Goal: Obtain resource: Obtain resource

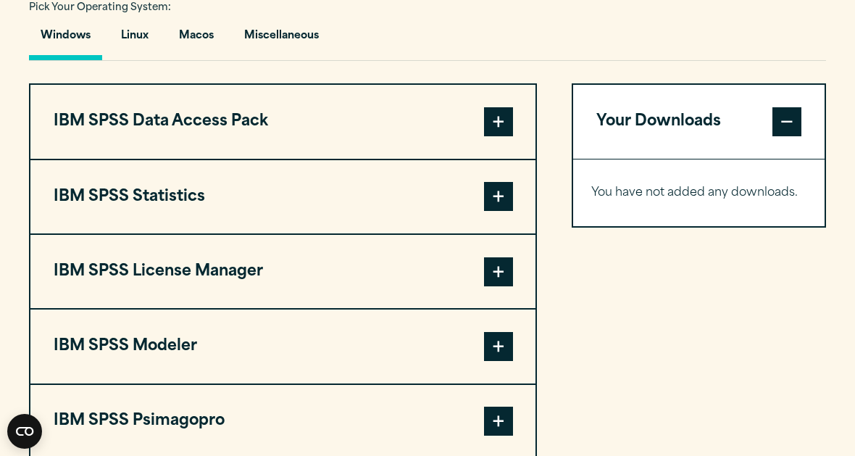
scroll to position [1087, 0]
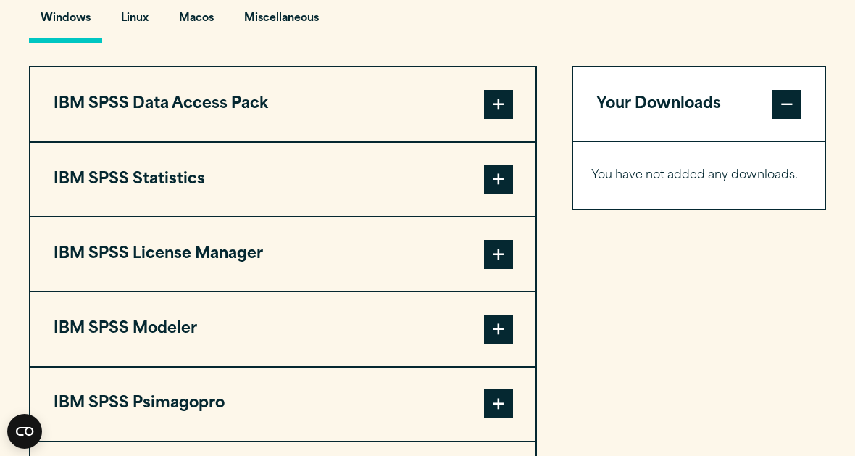
click at [154, 214] on button "IBM SPSS Statistics" at bounding box center [282, 179] width 505 height 73
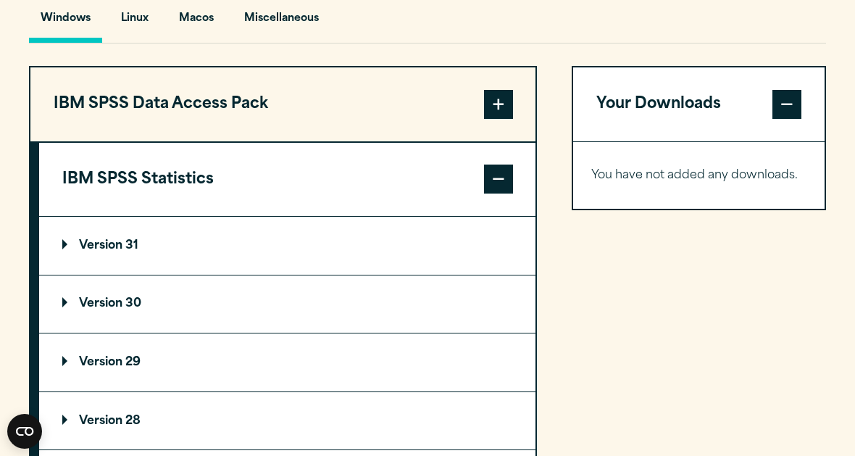
click at [163, 213] on button "IBM SPSS Statistics" at bounding box center [287, 179] width 496 height 73
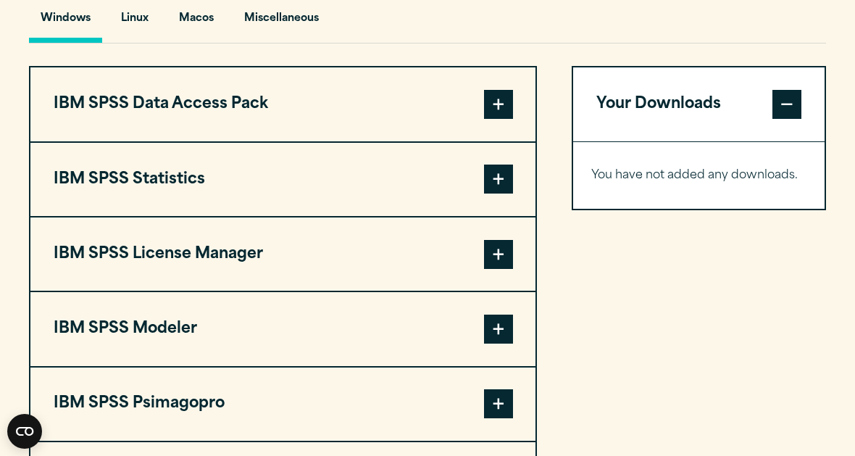
click at [283, 198] on button "IBM SPSS Statistics" at bounding box center [282, 179] width 505 height 73
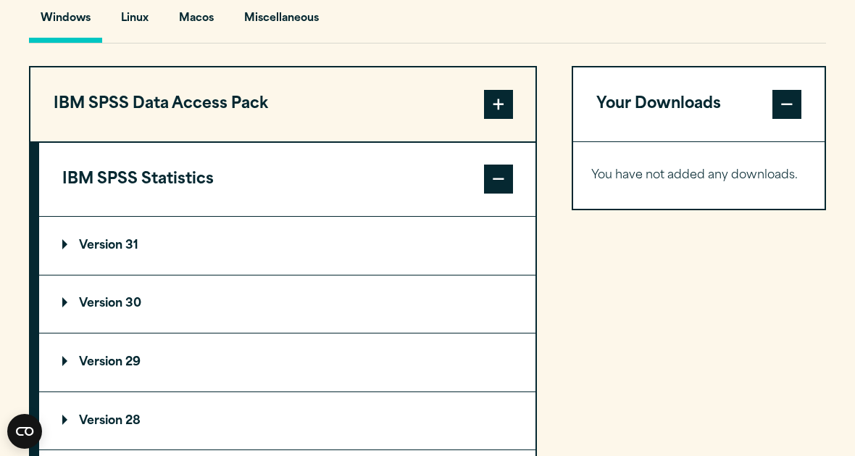
click at [122, 309] on p "Version 30" at bounding box center [101, 304] width 79 height 12
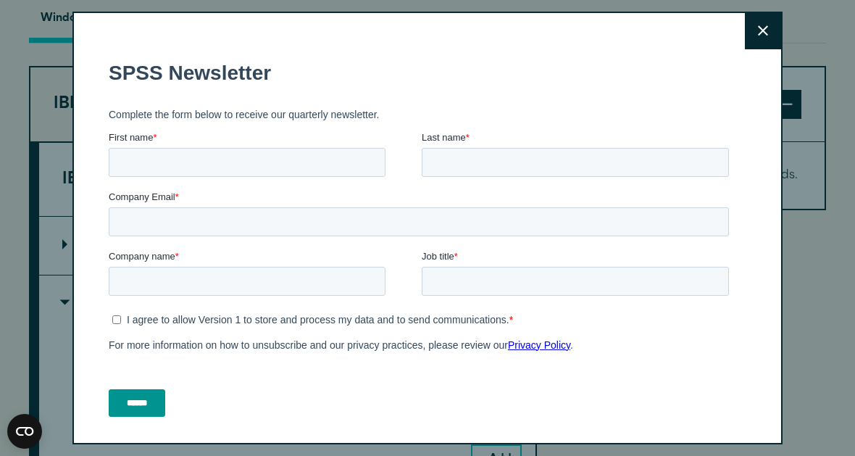
click at [758, 33] on icon at bounding box center [763, 30] width 10 height 11
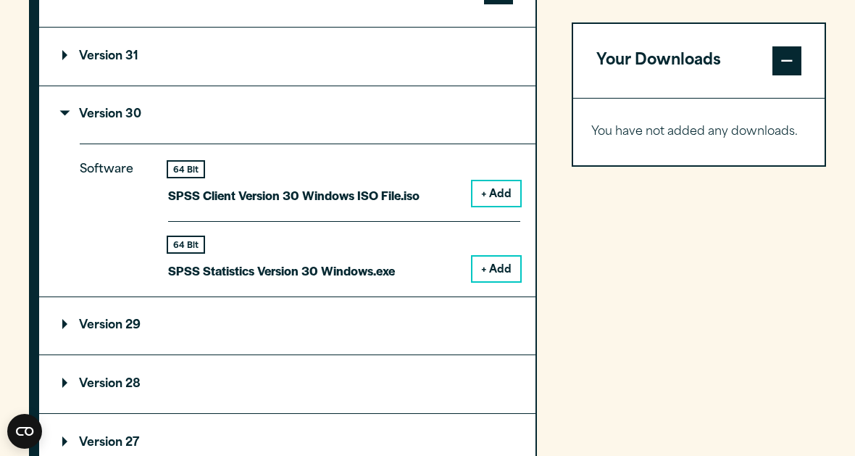
scroll to position [1289, 0]
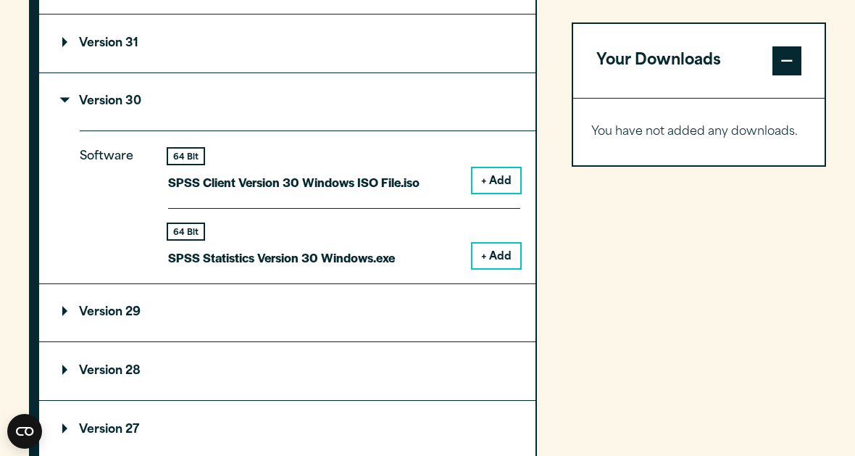
click at [185, 239] on div "64 Bit" at bounding box center [186, 231] width 36 height 15
click at [484, 268] on button "+ Add" at bounding box center [497, 256] width 48 height 25
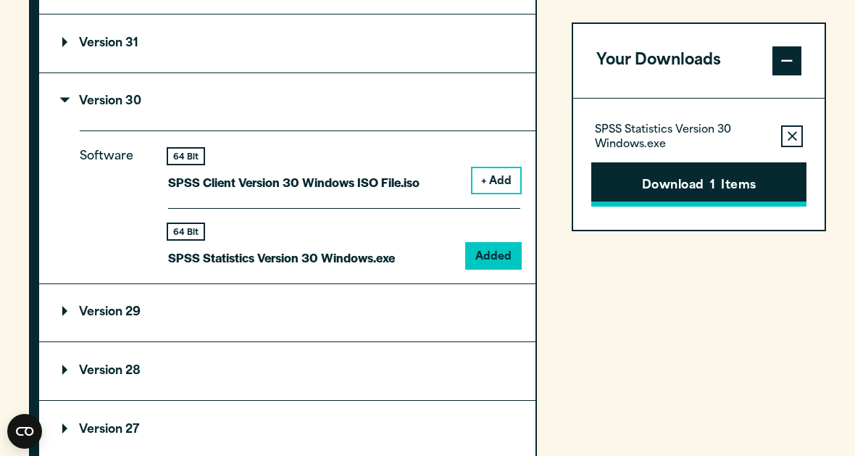
click at [710, 193] on span "1" at bounding box center [712, 186] width 5 height 19
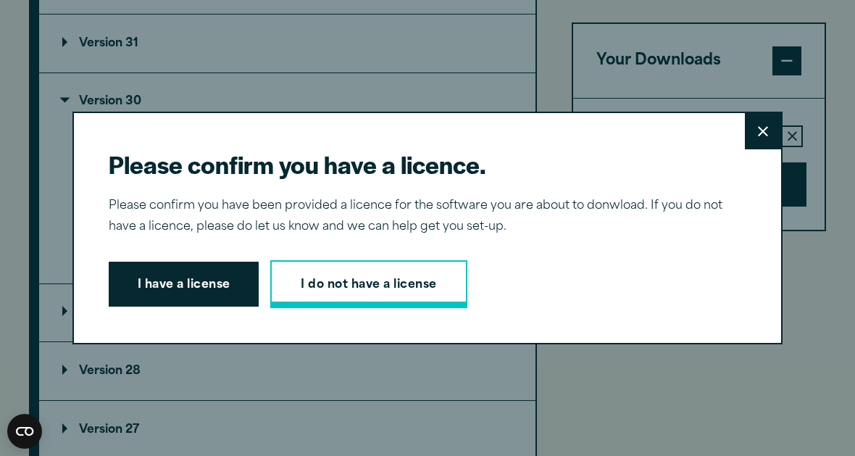
click at [381, 299] on link "I do not have a license" at bounding box center [368, 284] width 196 height 48
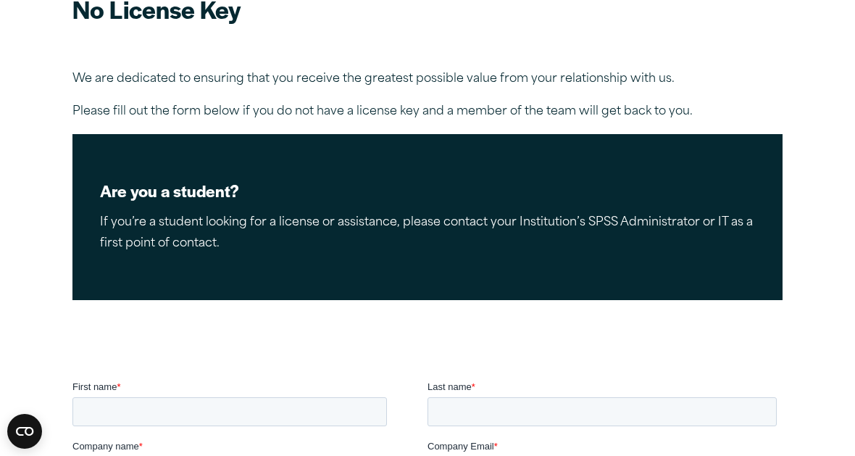
scroll to position [144, 0]
